Goal: Information Seeking & Learning: Compare options

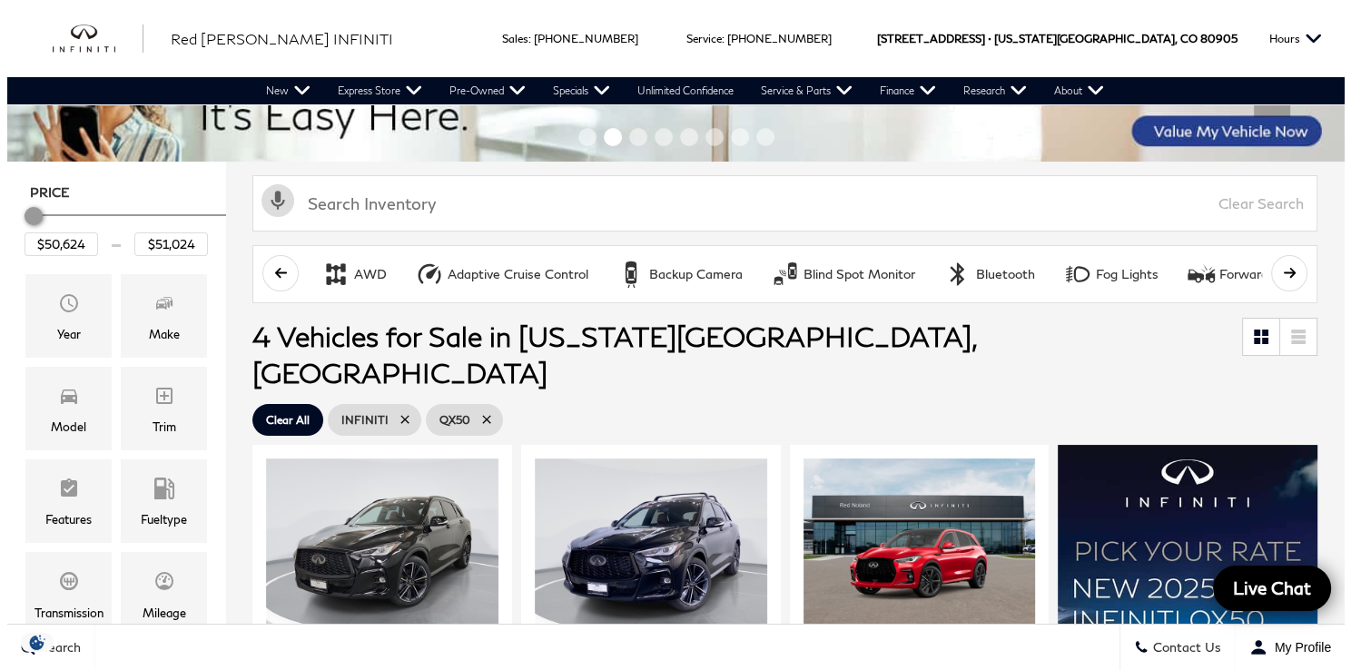
scroll to position [91, 0]
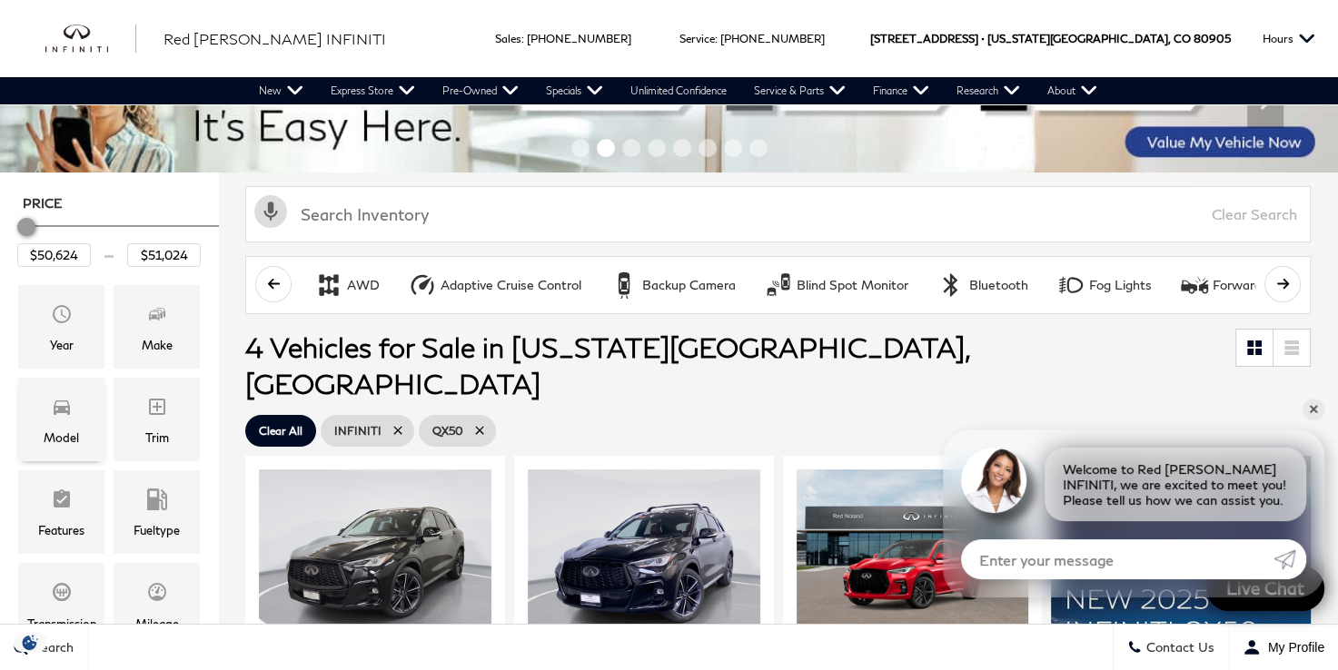
click at [91, 406] on div "Model" at bounding box center [61, 420] width 86 height 84
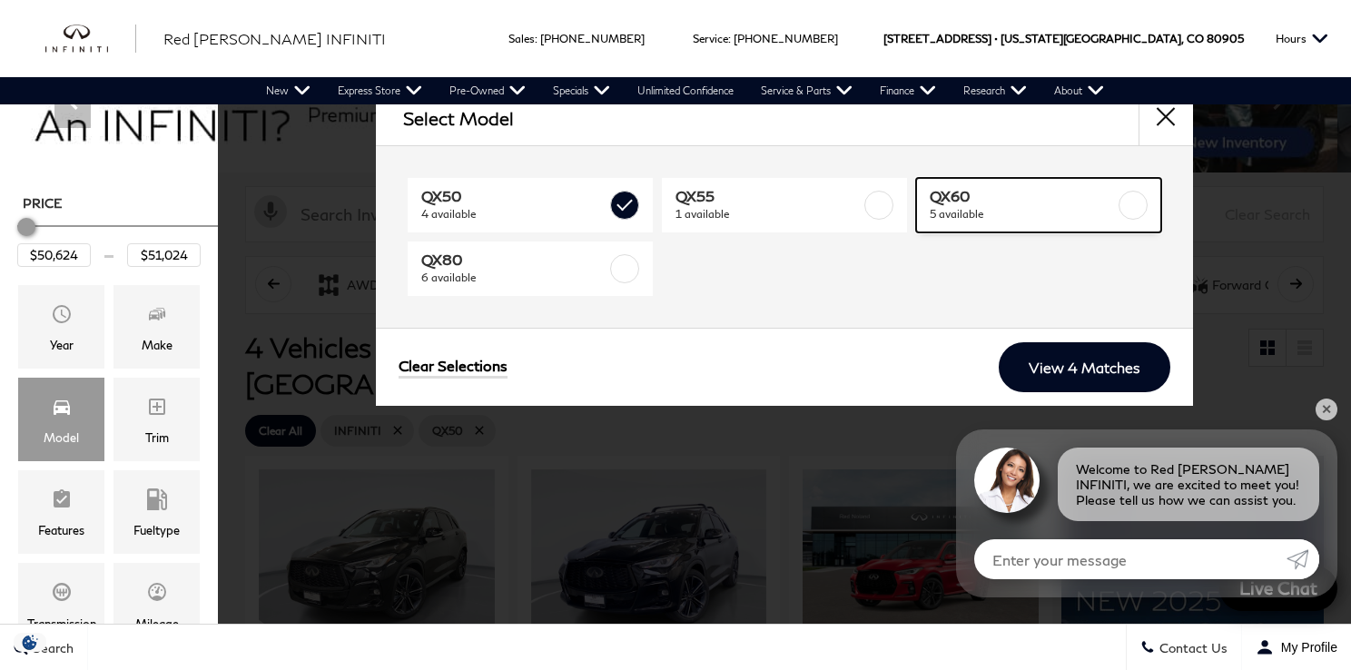
click at [980, 210] on span "5 available" at bounding box center [1022, 214] width 185 height 18
type input "$71,284"
checkbox input "true"
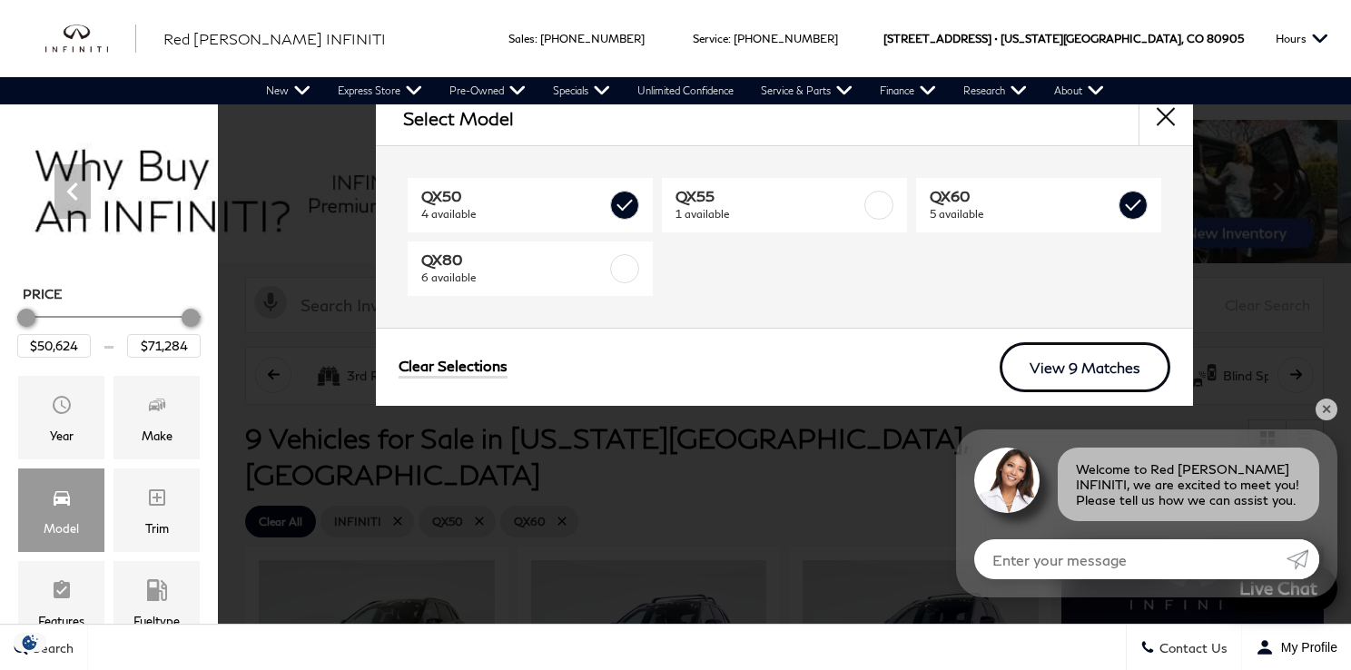
click at [1061, 370] on link "View 9 Matches" at bounding box center [1085, 367] width 171 height 50
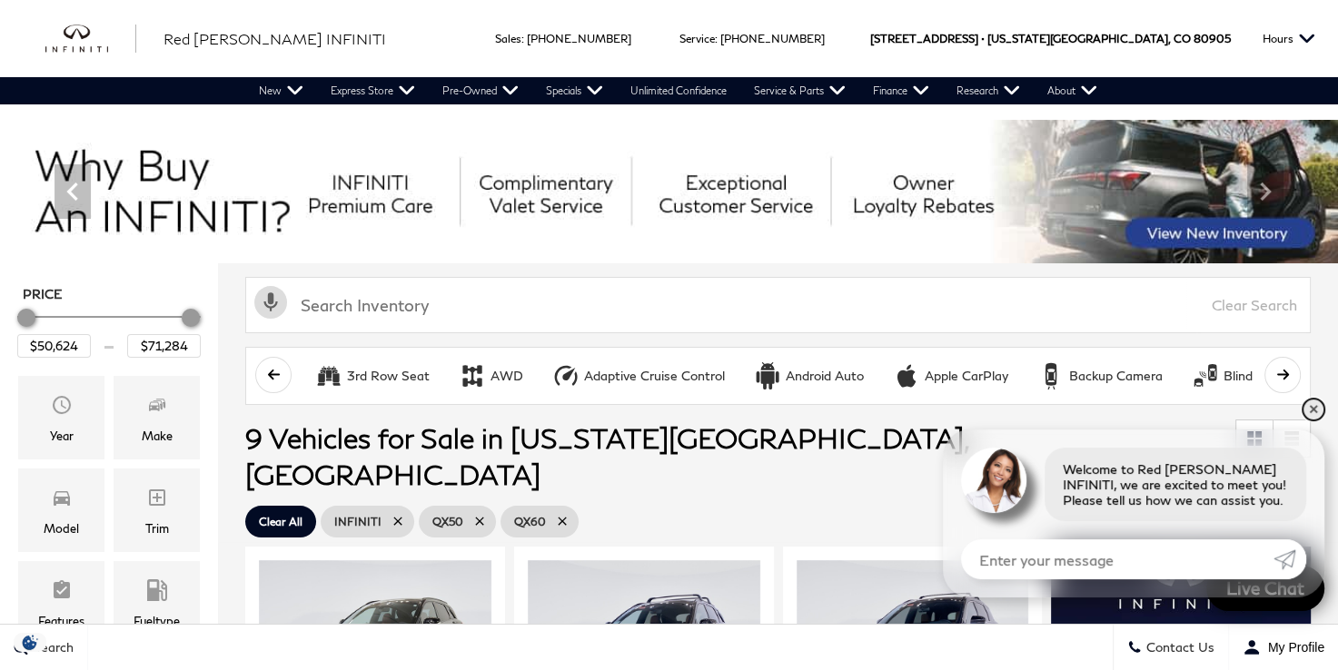
click at [1313, 412] on link "✕" at bounding box center [1313, 410] width 22 height 22
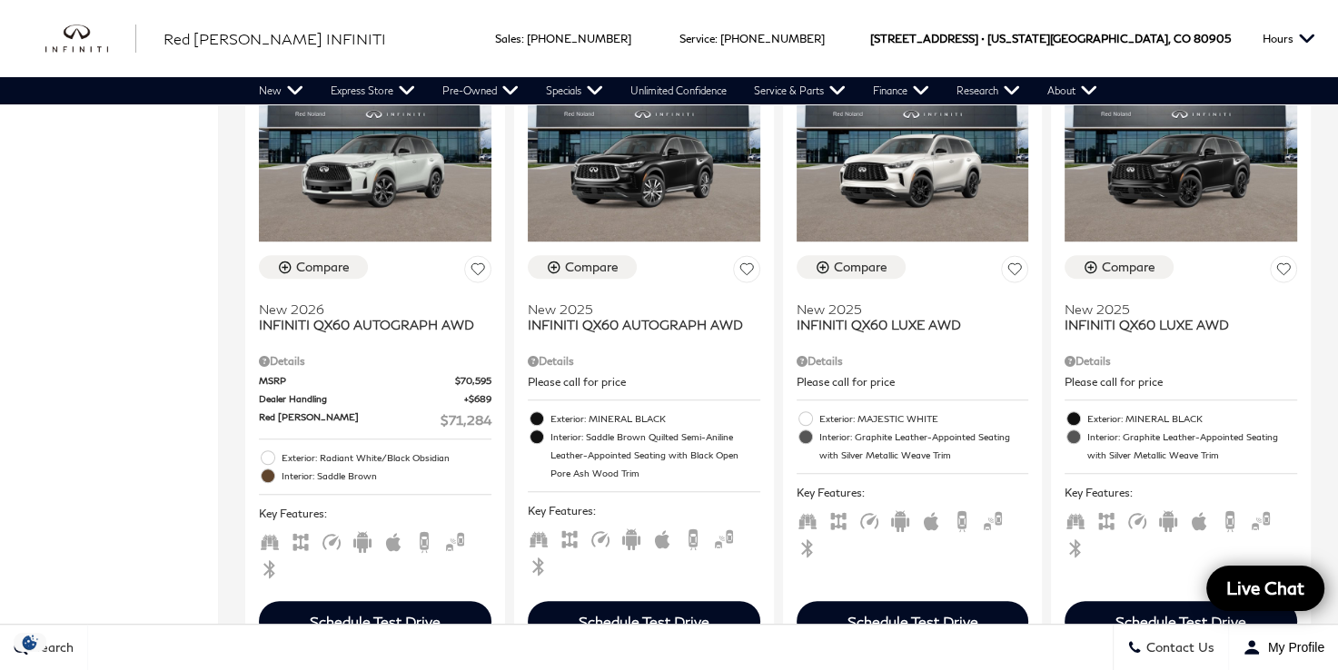
scroll to position [1181, 0]
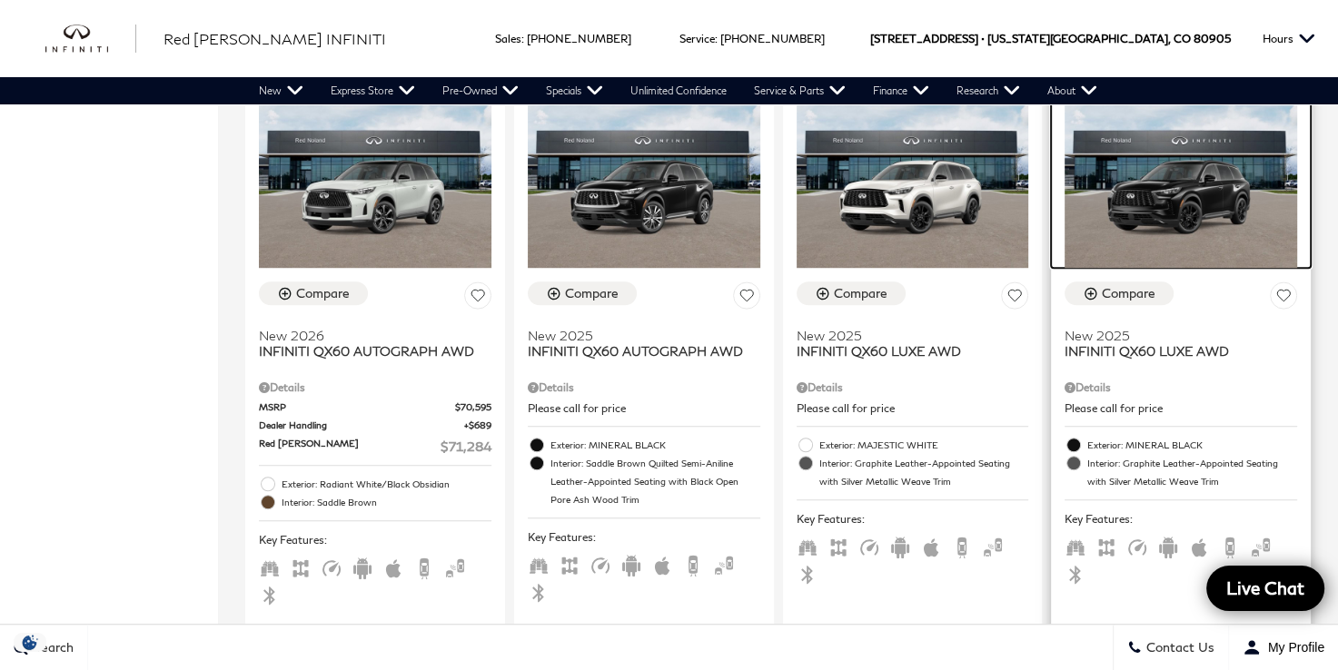
click at [1192, 177] on img at bounding box center [1180, 181] width 232 height 174
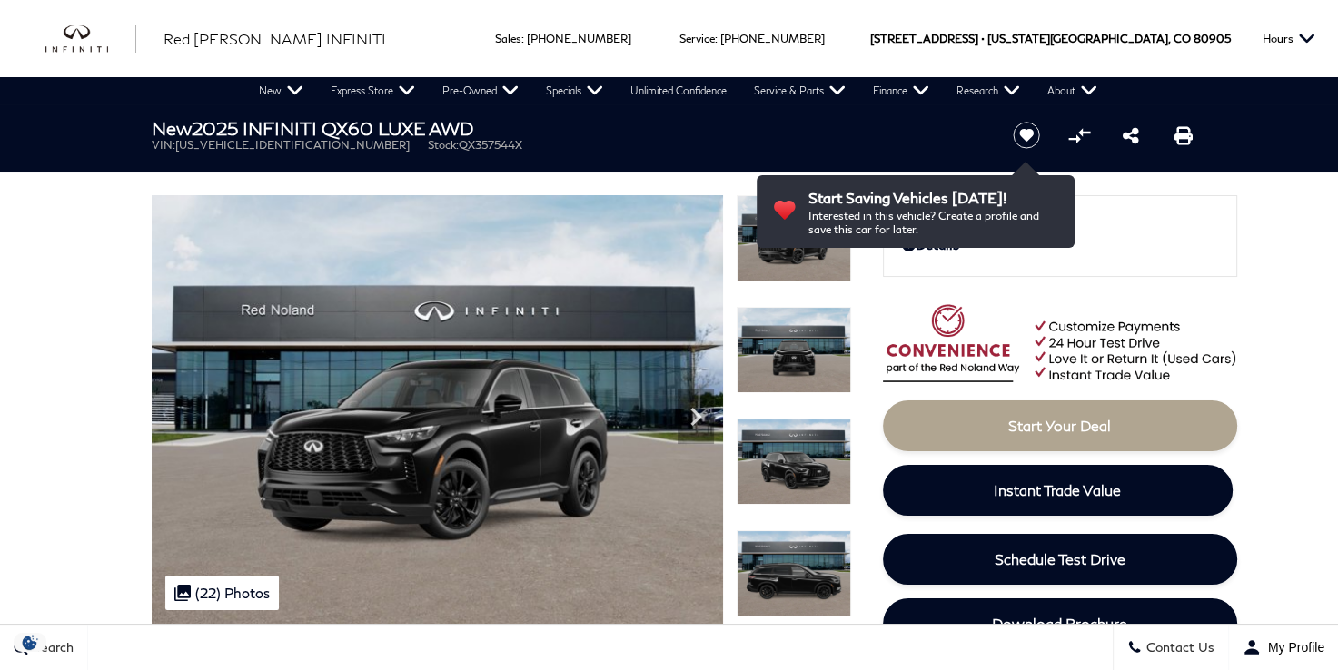
click at [760, 574] on img at bounding box center [793, 573] width 114 height 86
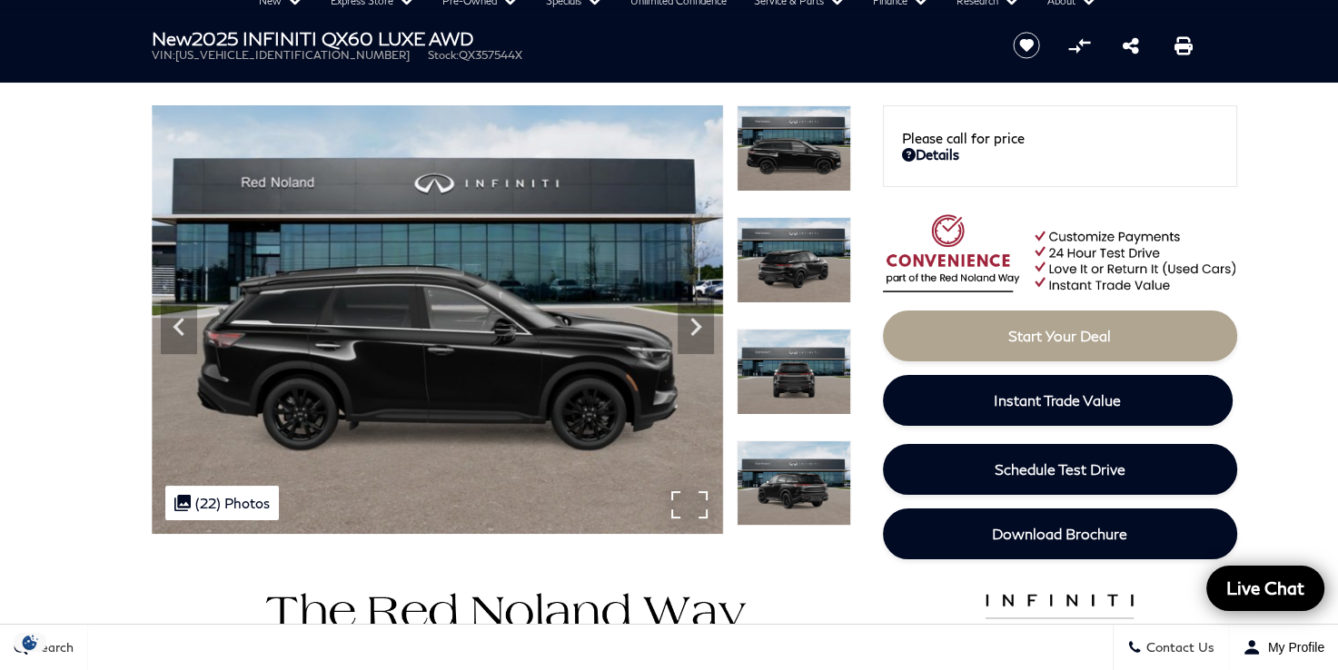
scroll to position [91, 0]
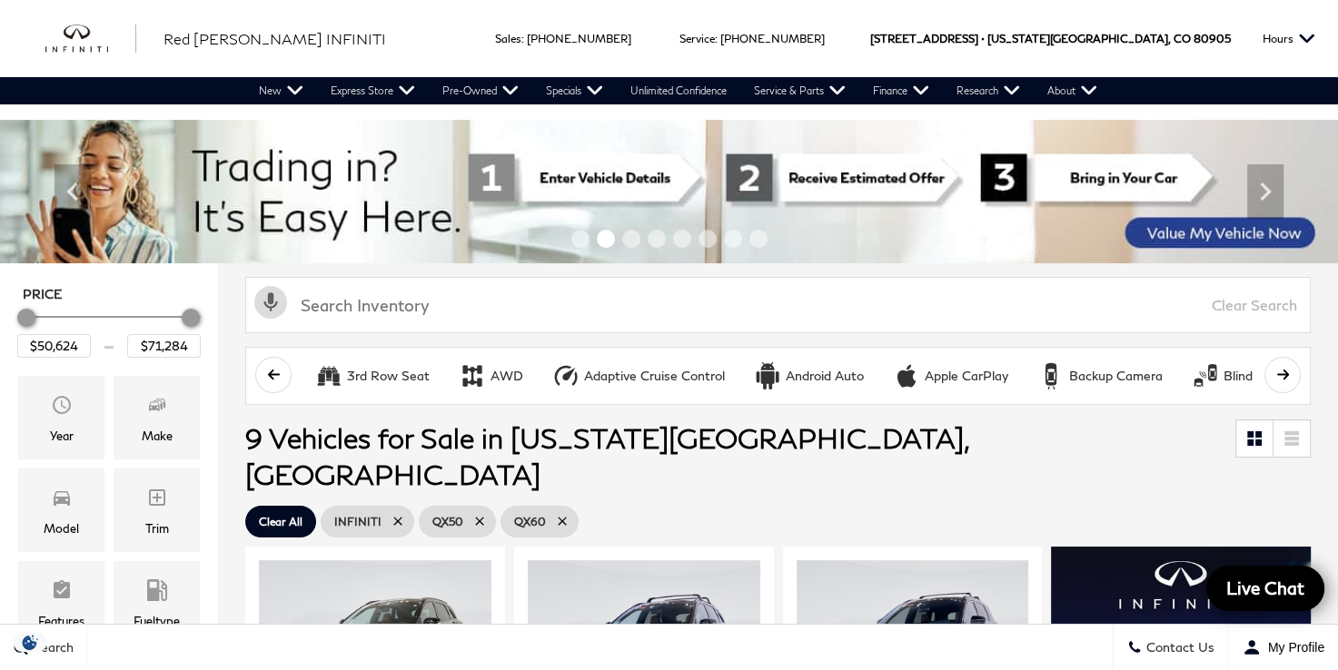
click at [474, 514] on icon at bounding box center [479, 521] width 15 height 15
type input "$64,239"
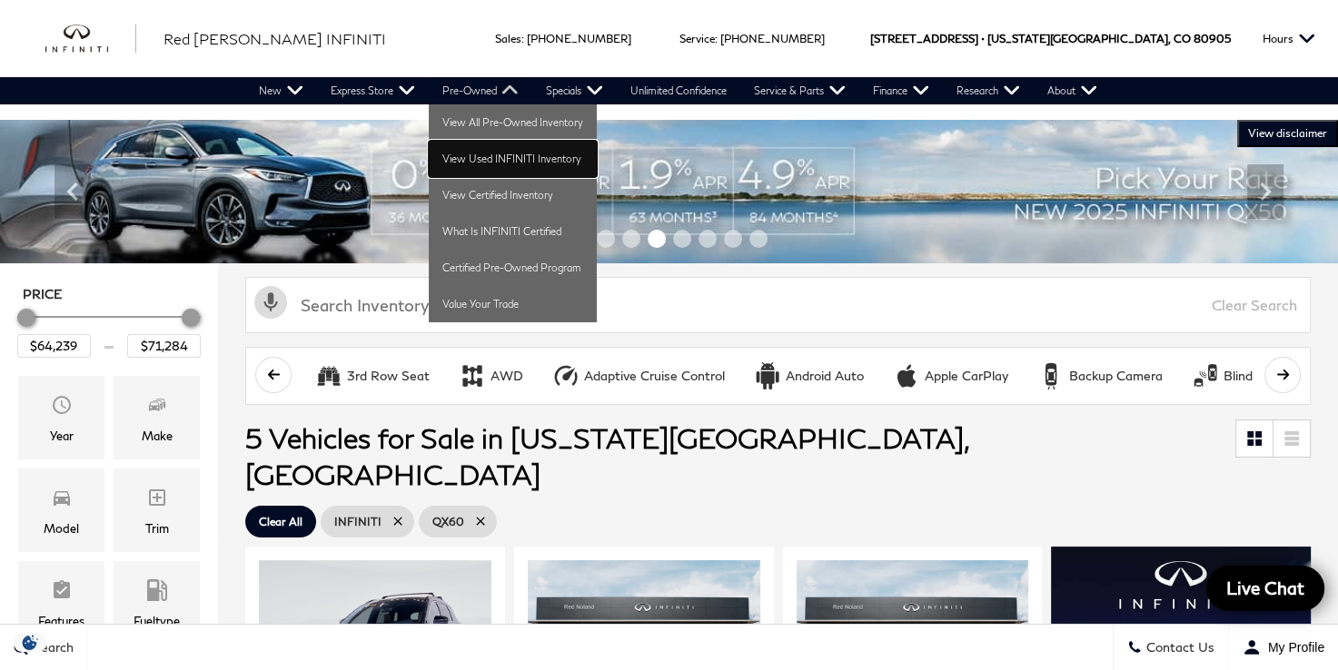
click at [492, 157] on link "View Used INFINITI Inventory" at bounding box center [513, 159] width 168 height 36
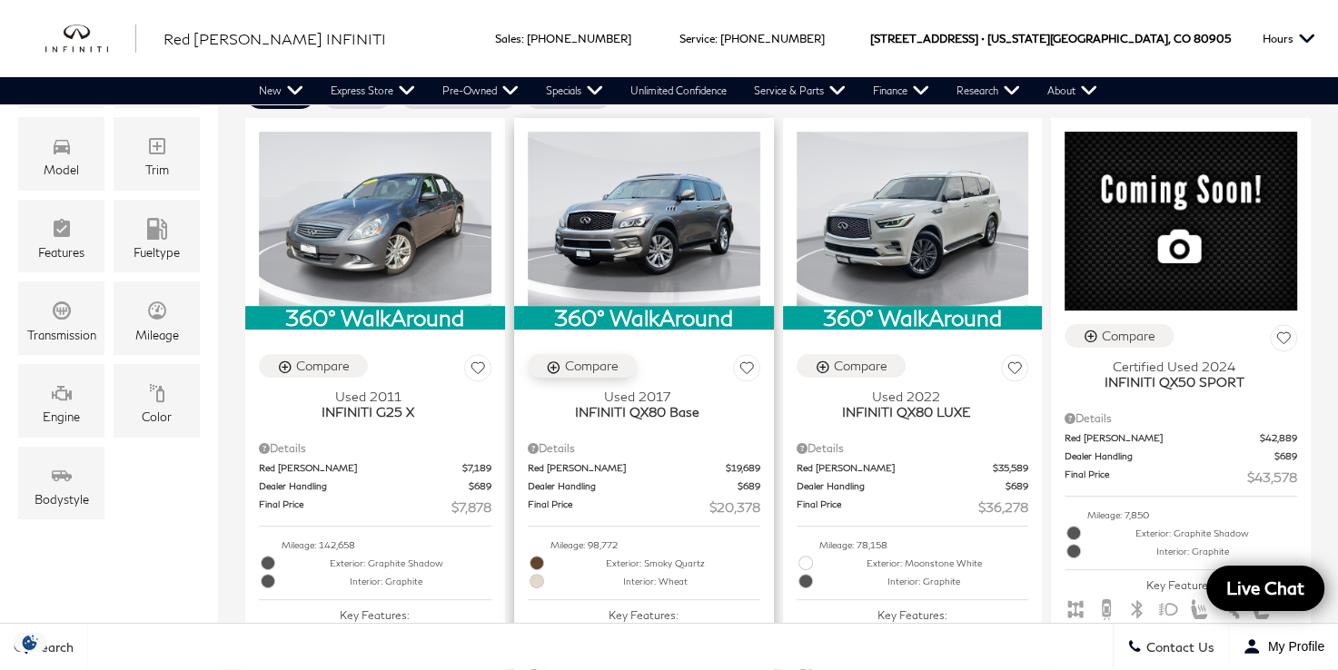
scroll to position [363, 0]
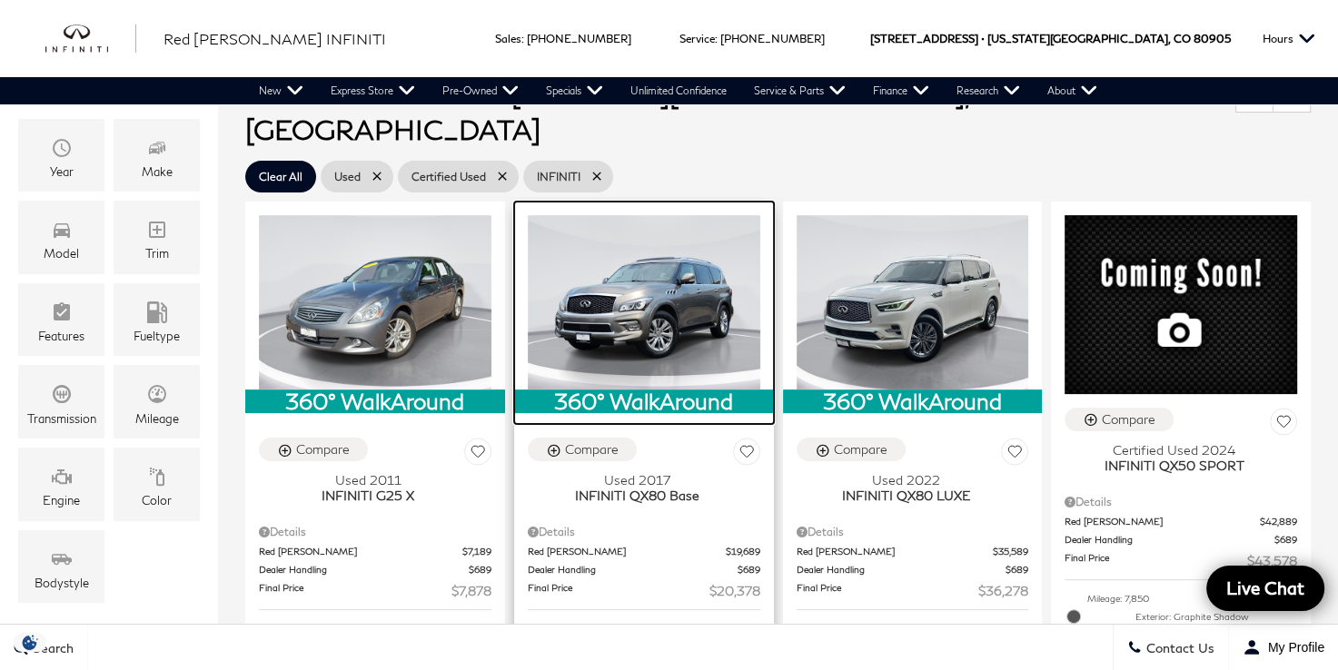
click at [659, 303] on img at bounding box center [644, 302] width 232 height 174
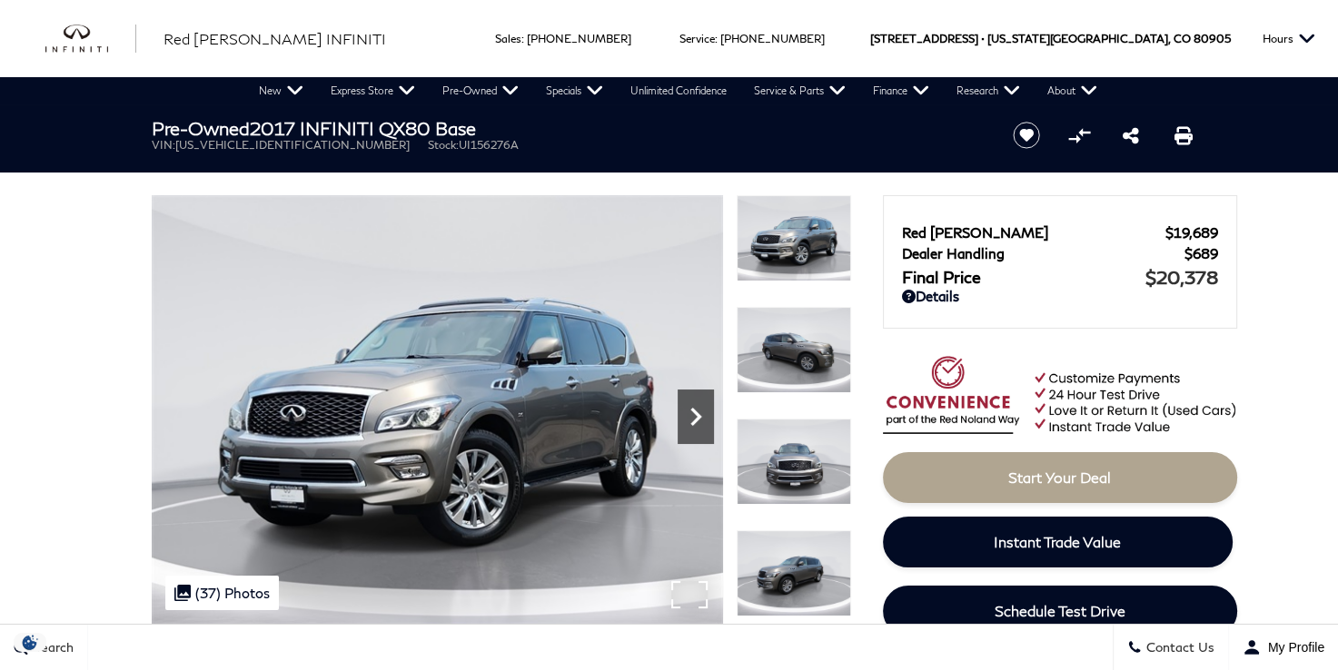
click at [697, 420] on icon "Next" at bounding box center [695, 417] width 11 height 18
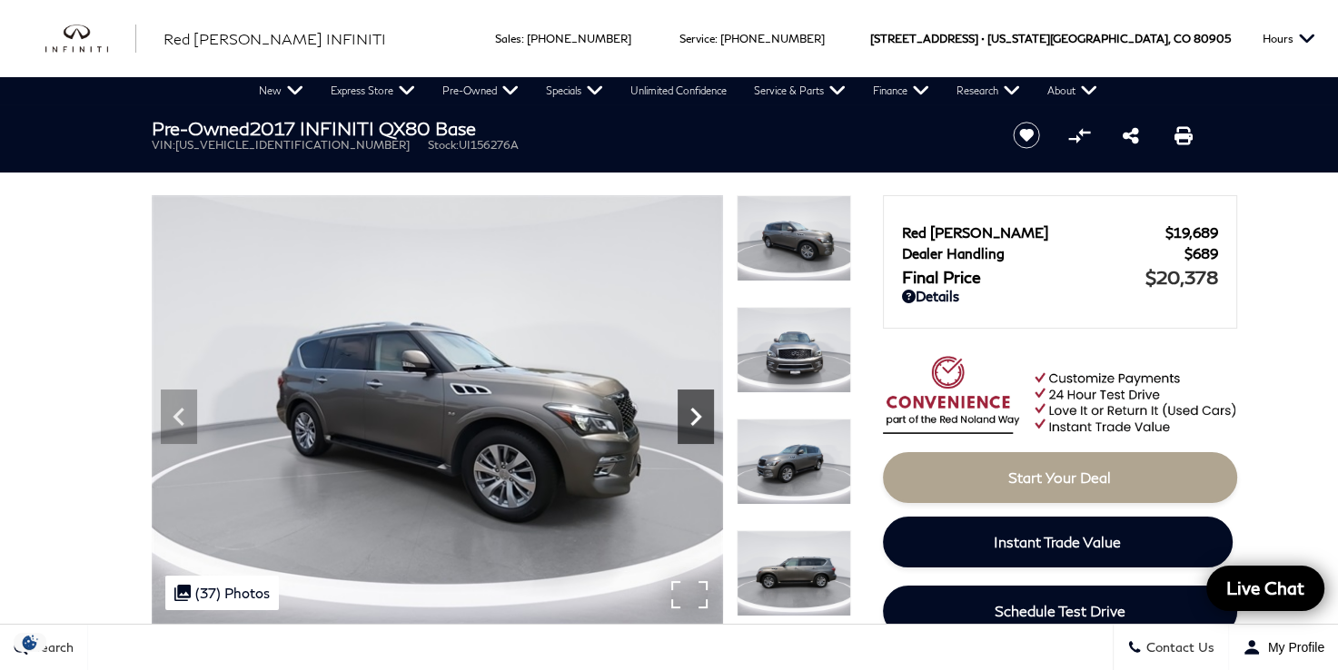
click at [697, 420] on icon "Next" at bounding box center [695, 417] width 11 height 18
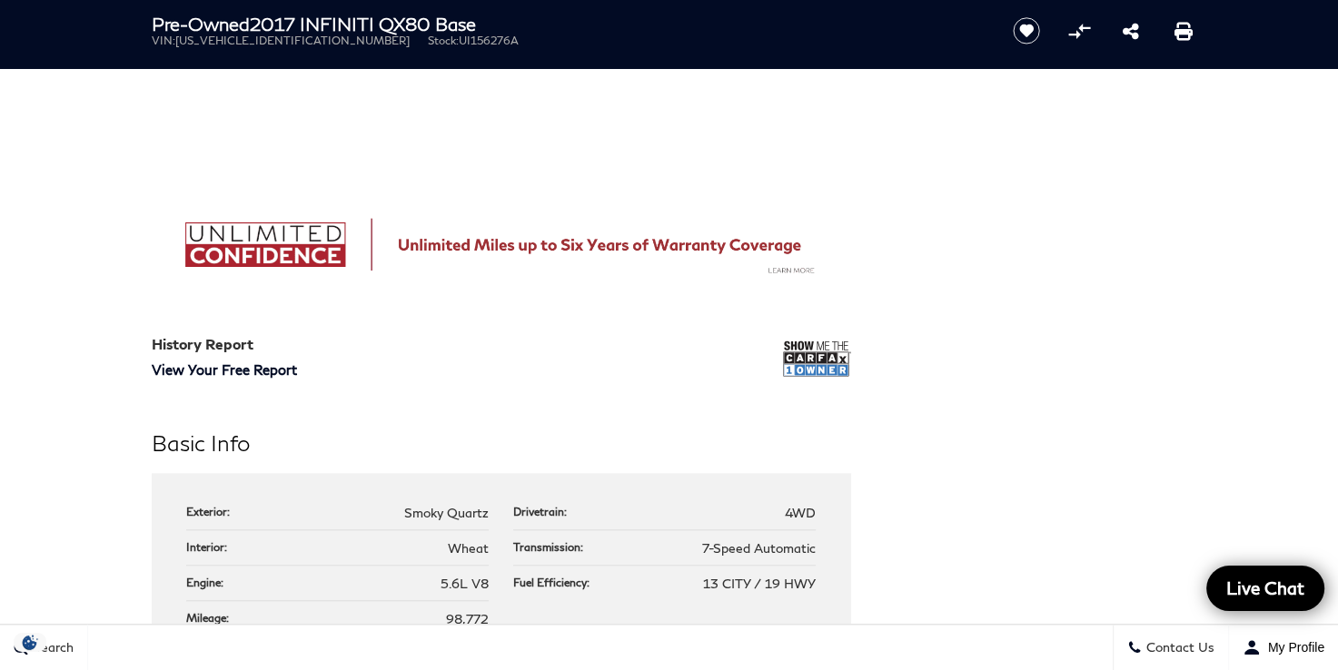
scroll to position [1635, 0]
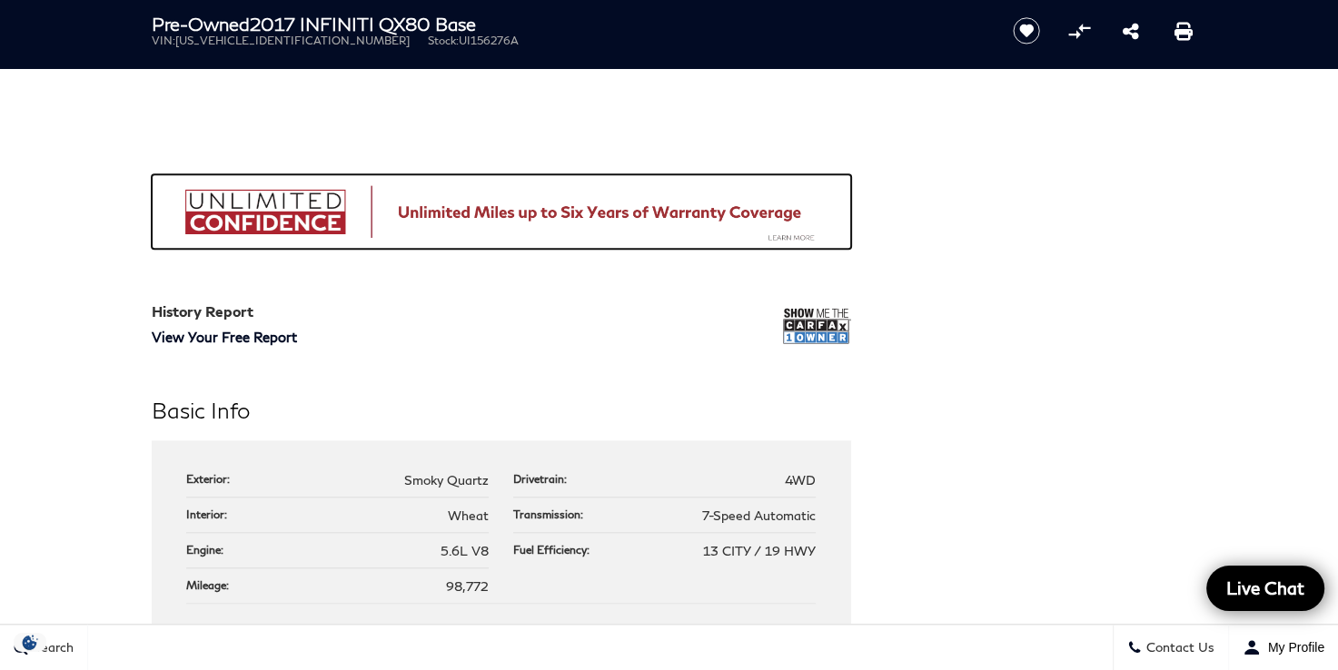
click at [783, 237] on img at bounding box center [501, 211] width 699 height 75
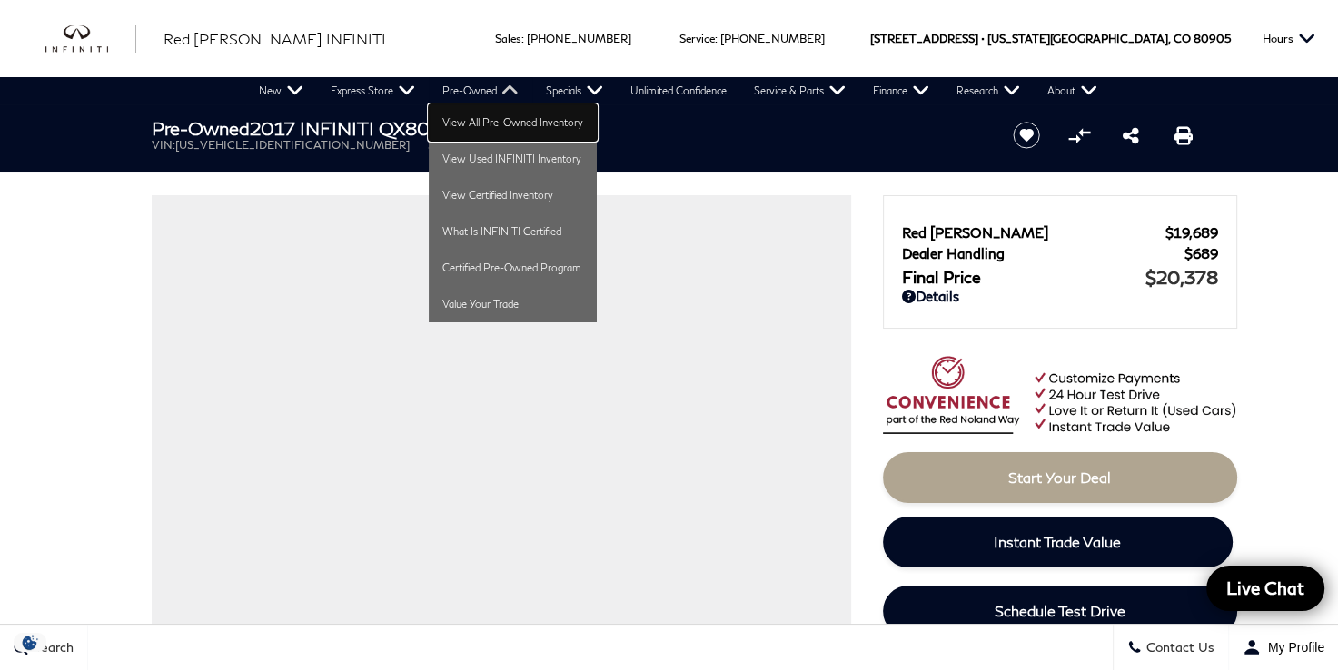
click at [493, 117] on link "View All Pre-Owned Inventory" at bounding box center [513, 122] width 168 height 36
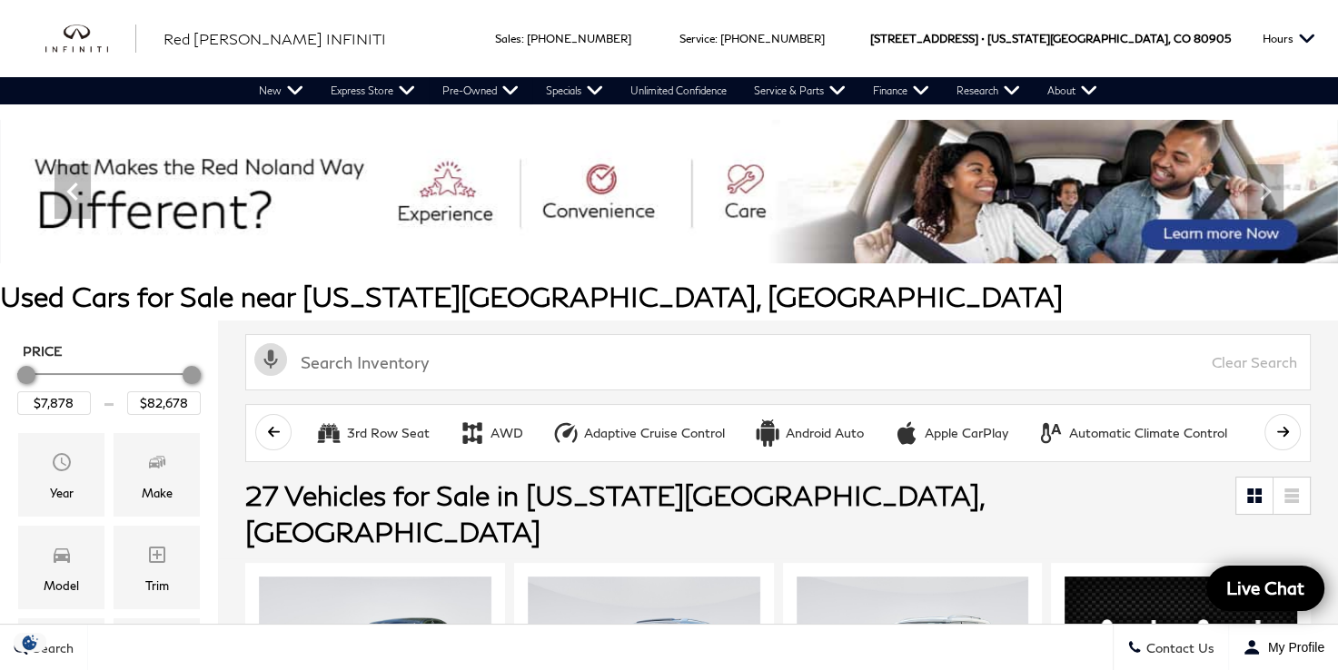
click at [1289, 434] on icon "scroll right" at bounding box center [1283, 432] width 14 height 14
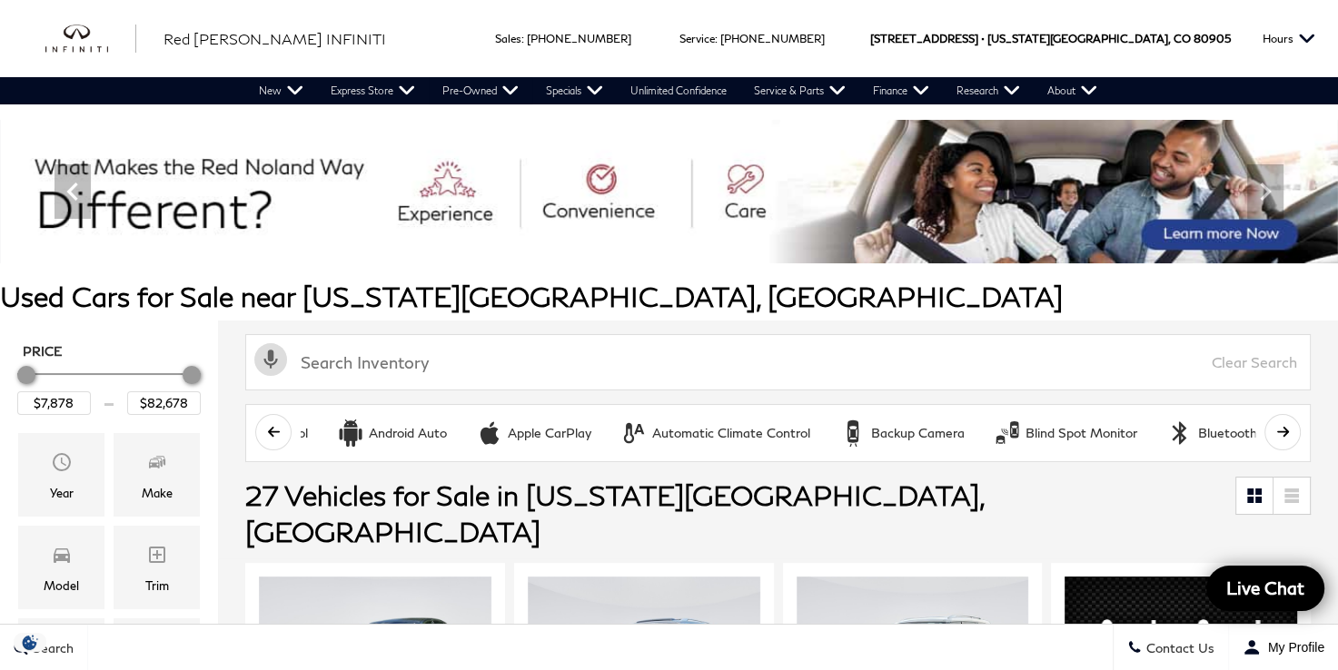
scroll to position [0, 454]
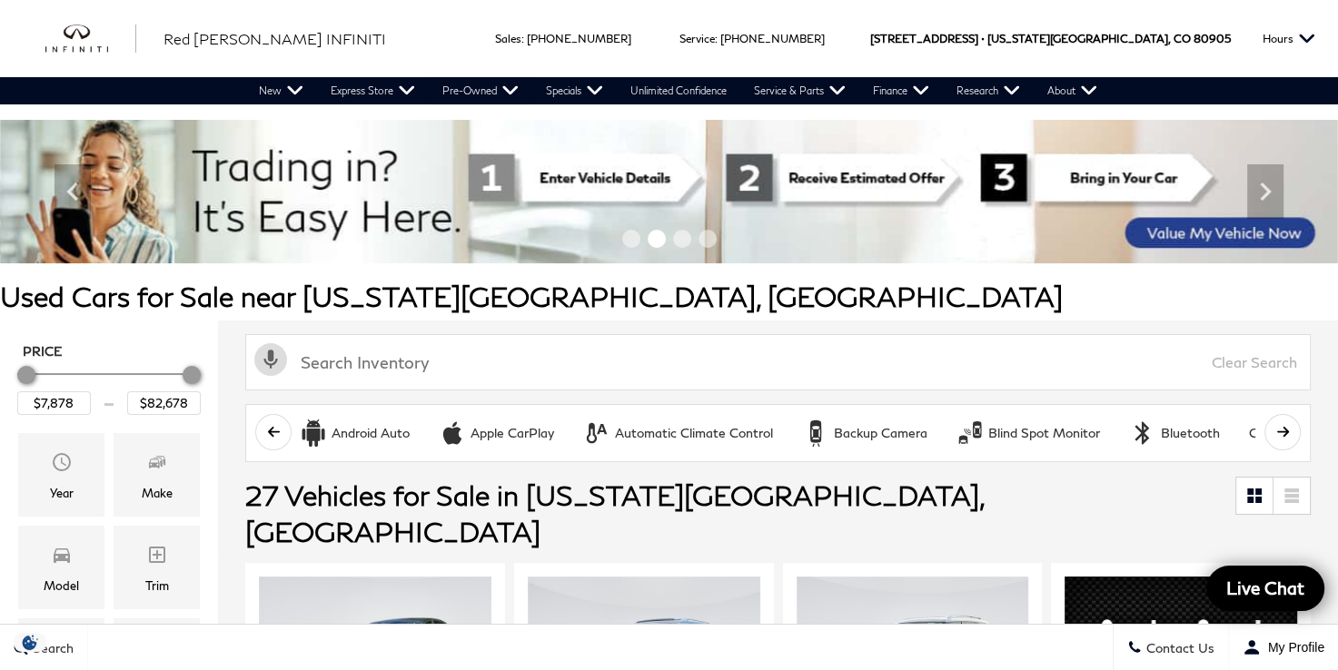
click at [1289, 434] on icon "scroll right" at bounding box center [1283, 432] width 14 height 14
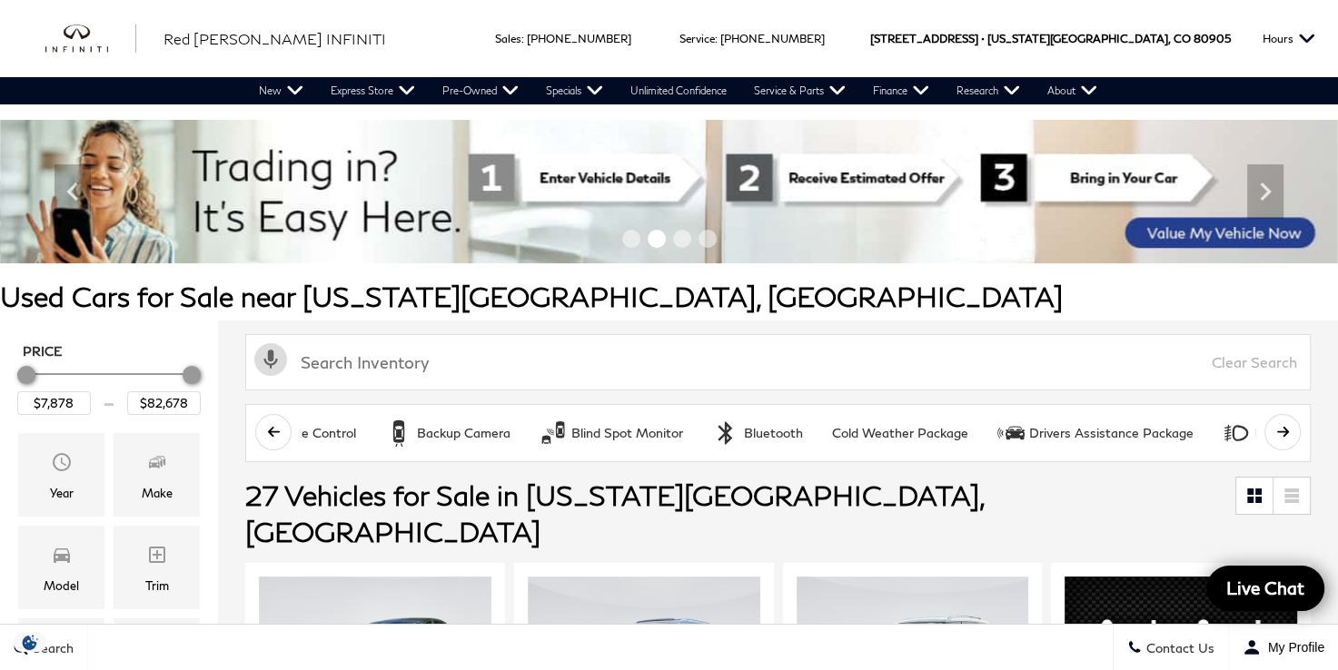
scroll to position [0, 908]
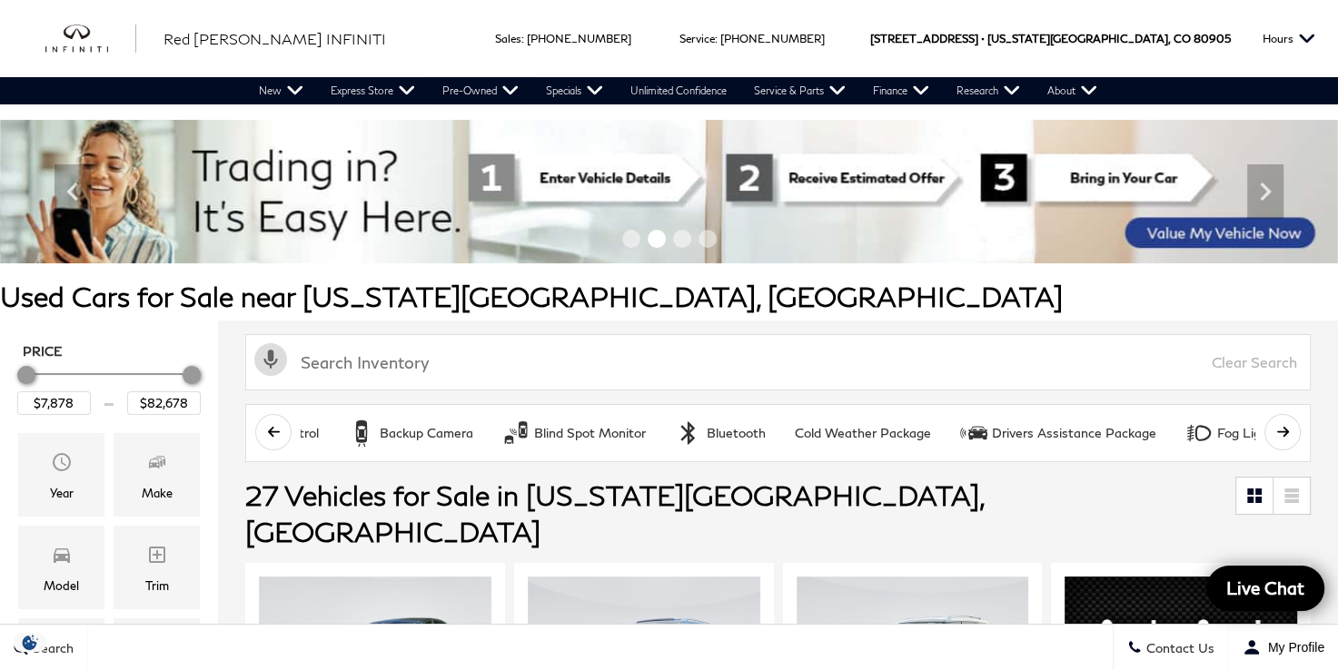
click at [1289, 434] on icon "scroll right" at bounding box center [1283, 432] width 14 height 14
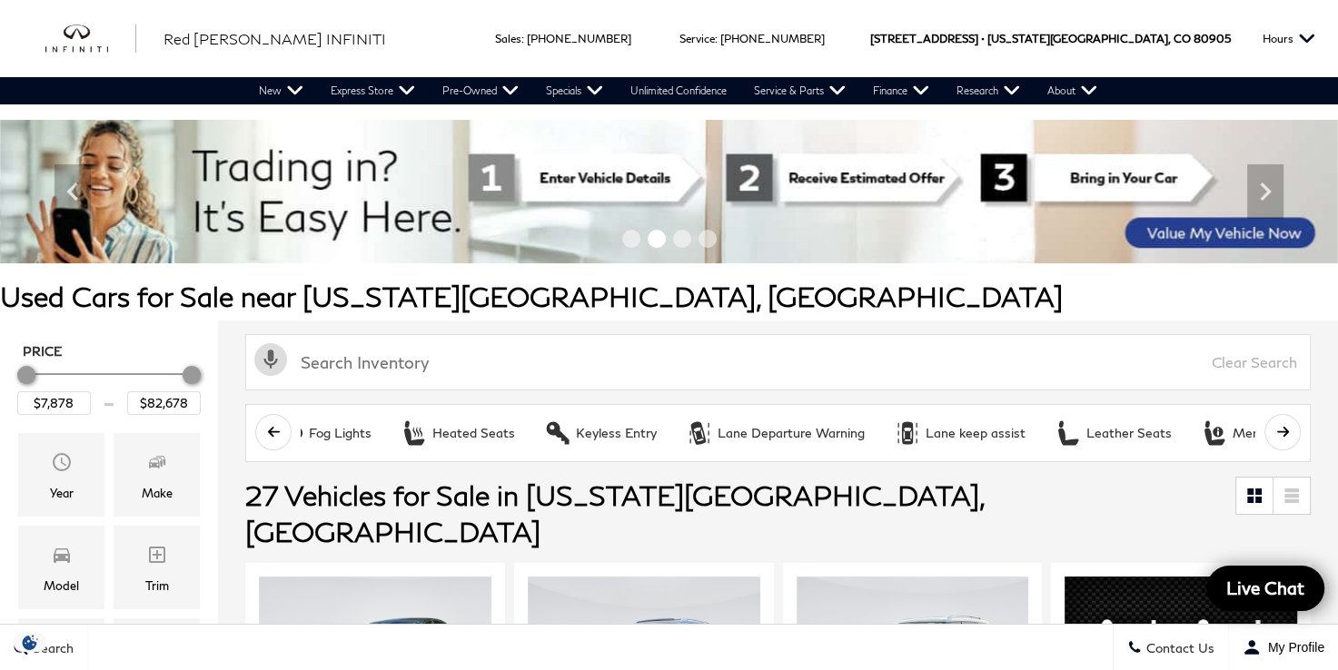
click at [1289, 434] on icon "scroll right" at bounding box center [1283, 432] width 14 height 14
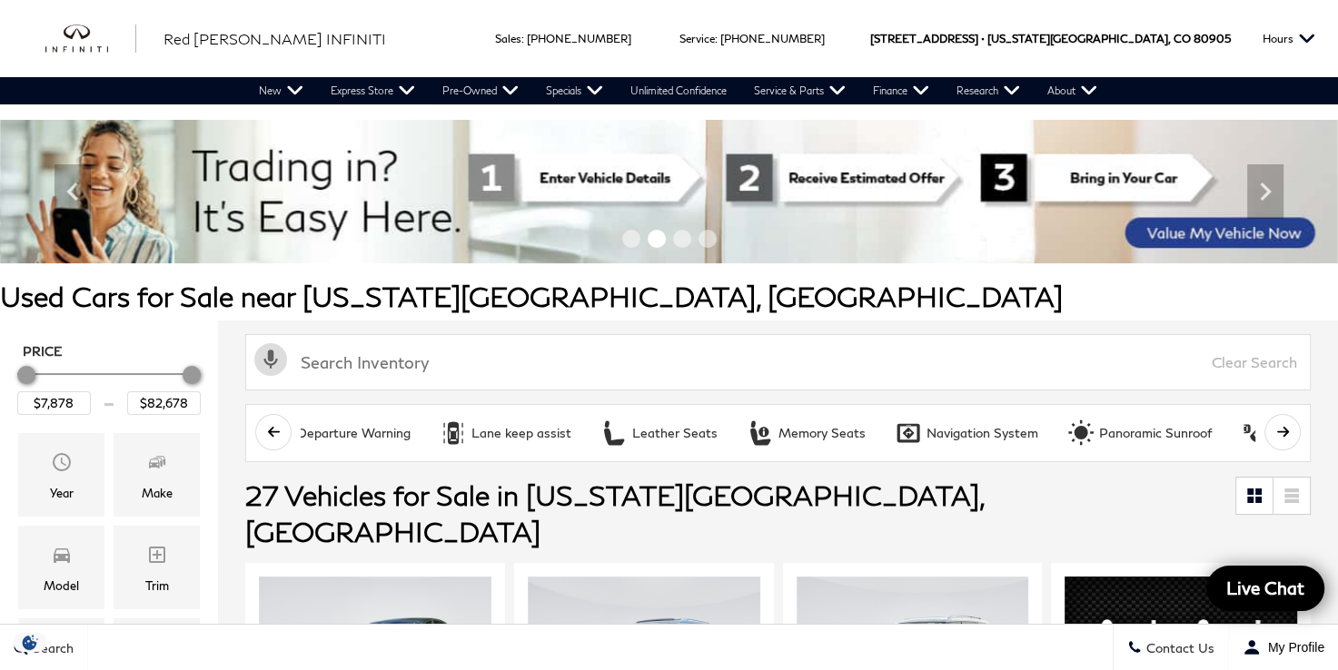
click at [1289, 434] on icon "scroll right" at bounding box center [1283, 432] width 14 height 14
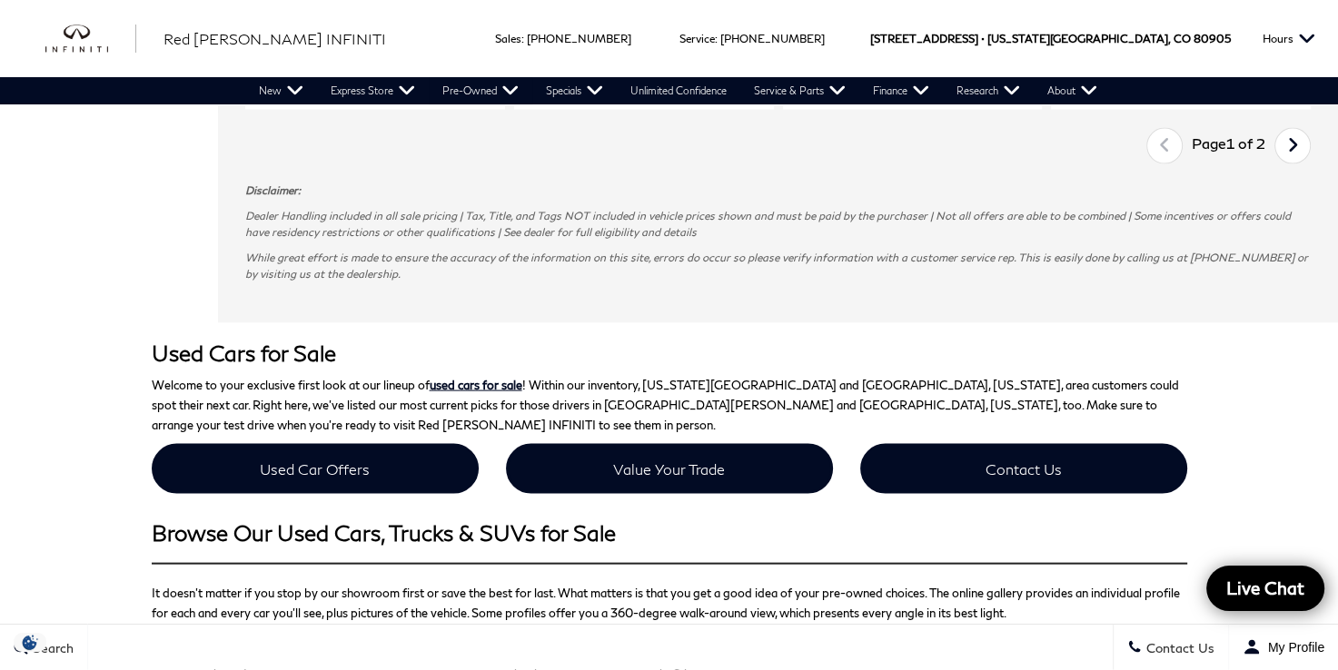
scroll to position [3723, 0]
